Goal: Information Seeking & Learning: Compare options

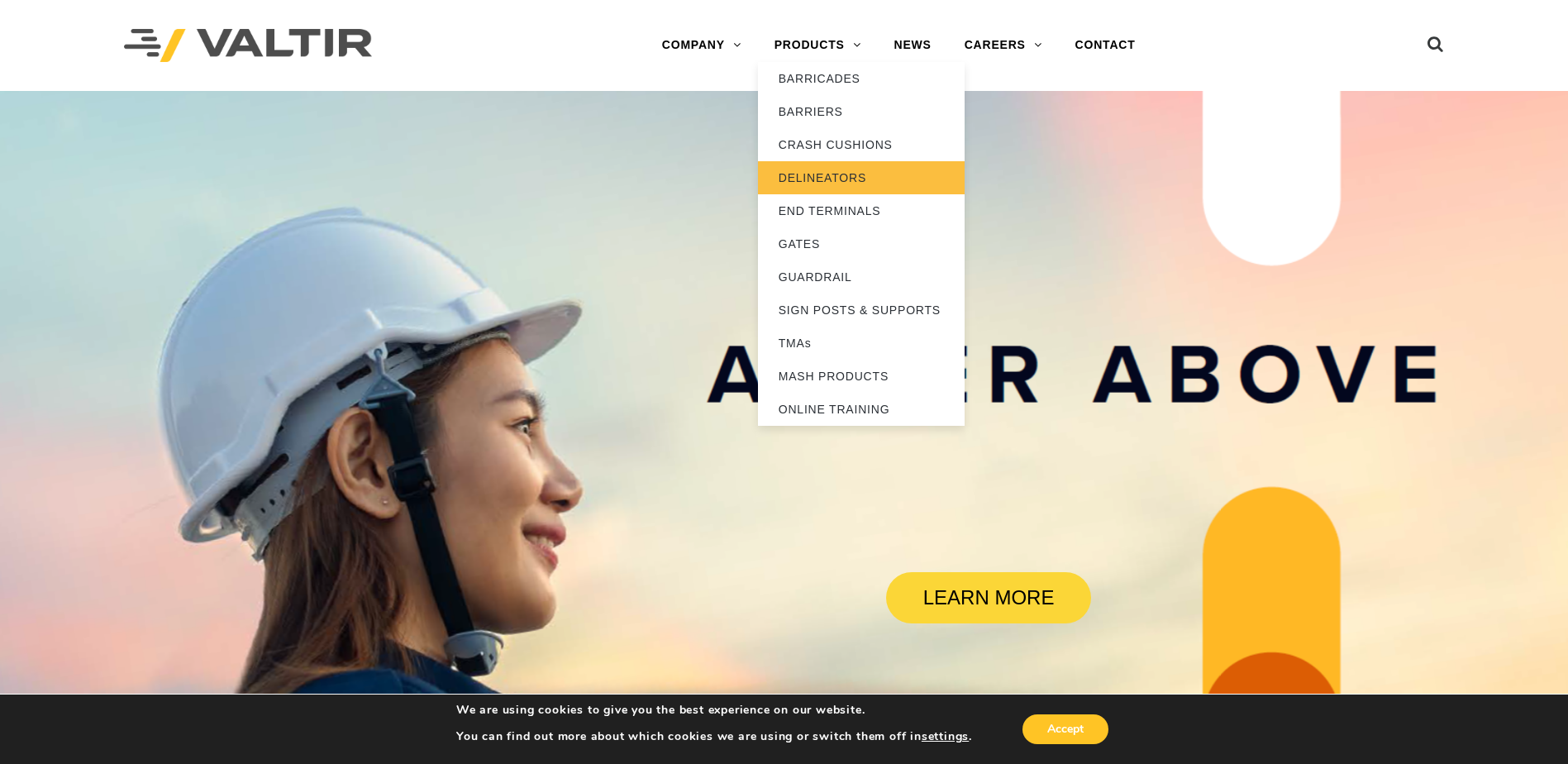
click at [824, 170] on link "DELINEATORS" at bounding box center [861, 177] width 206 height 33
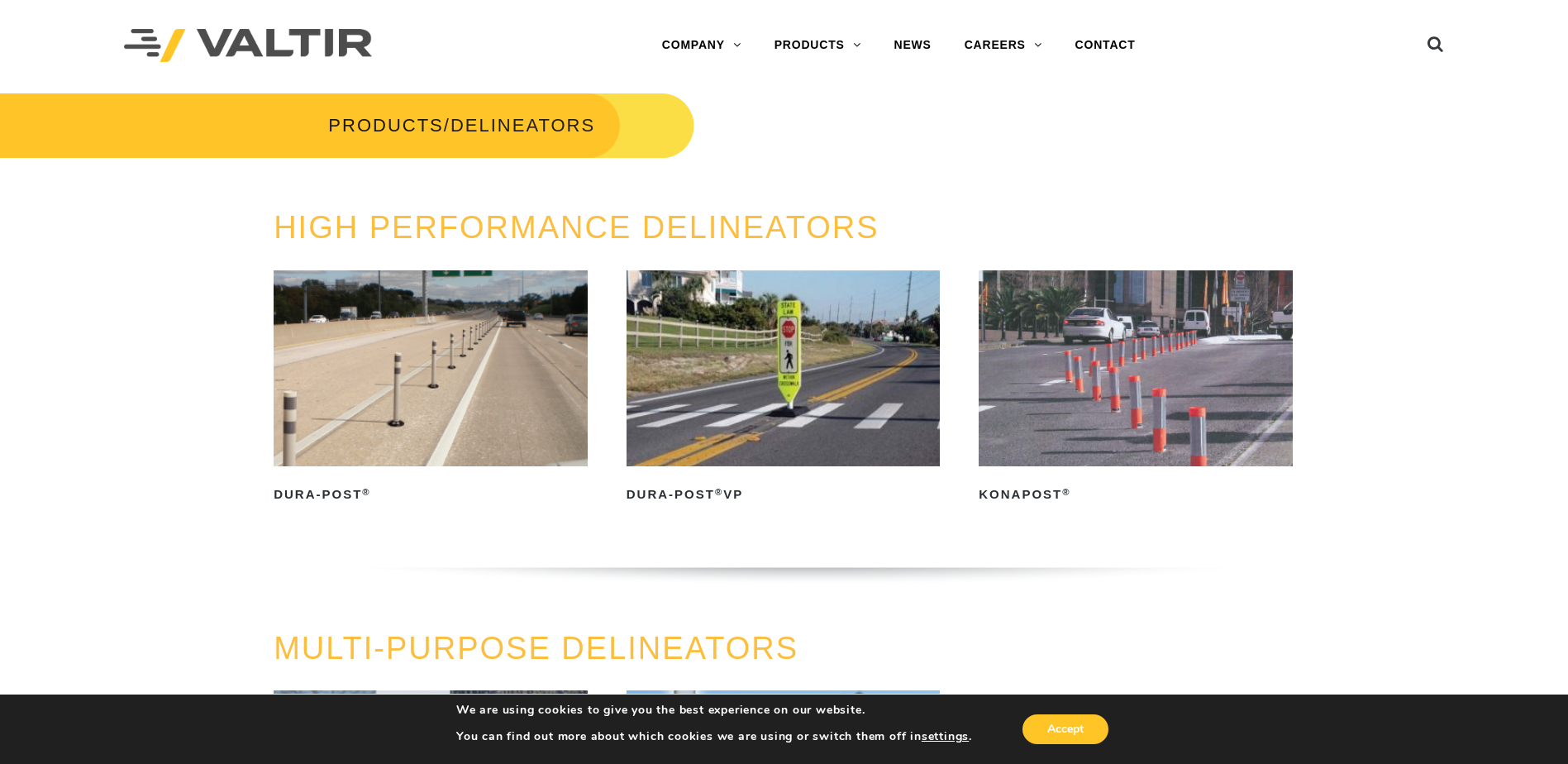
click at [399, 343] on img at bounding box center [431, 368] width 314 height 196
click at [1072, 397] on img at bounding box center [1136, 368] width 314 height 196
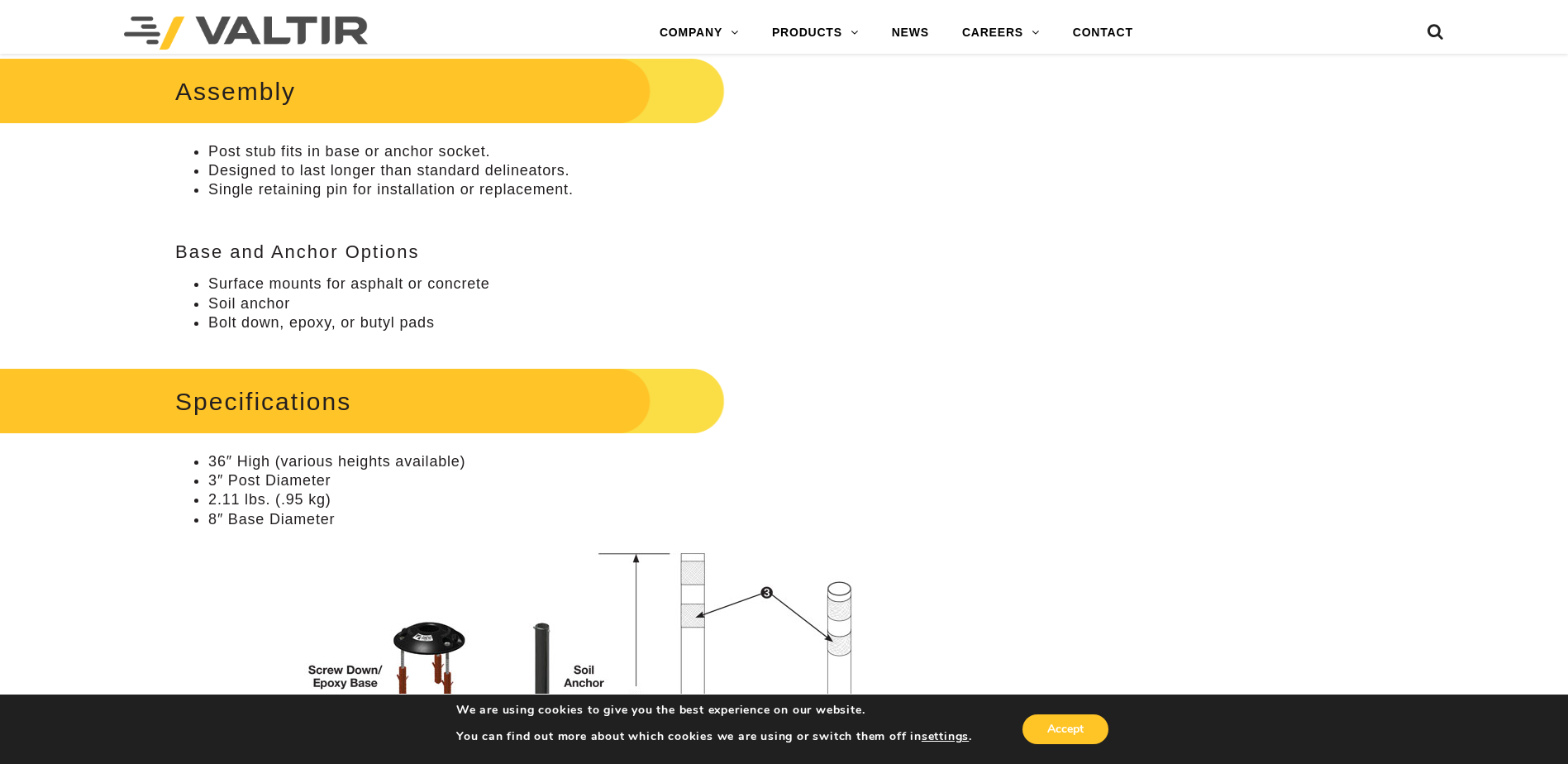
scroll to position [1075, 0]
